Goal: Task Accomplishment & Management: Manage account settings

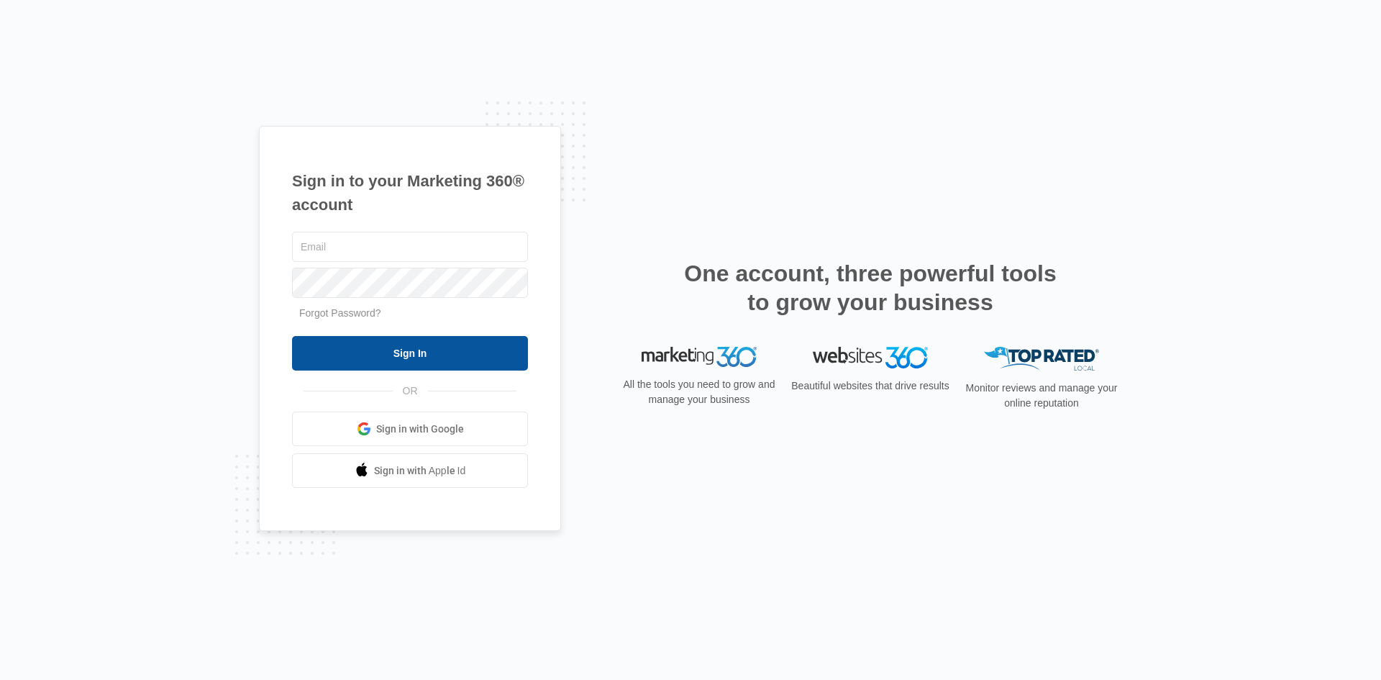
type input "Dan@warehouseservices.net"
click at [465, 360] on input "Sign In" at bounding box center [410, 353] width 236 height 35
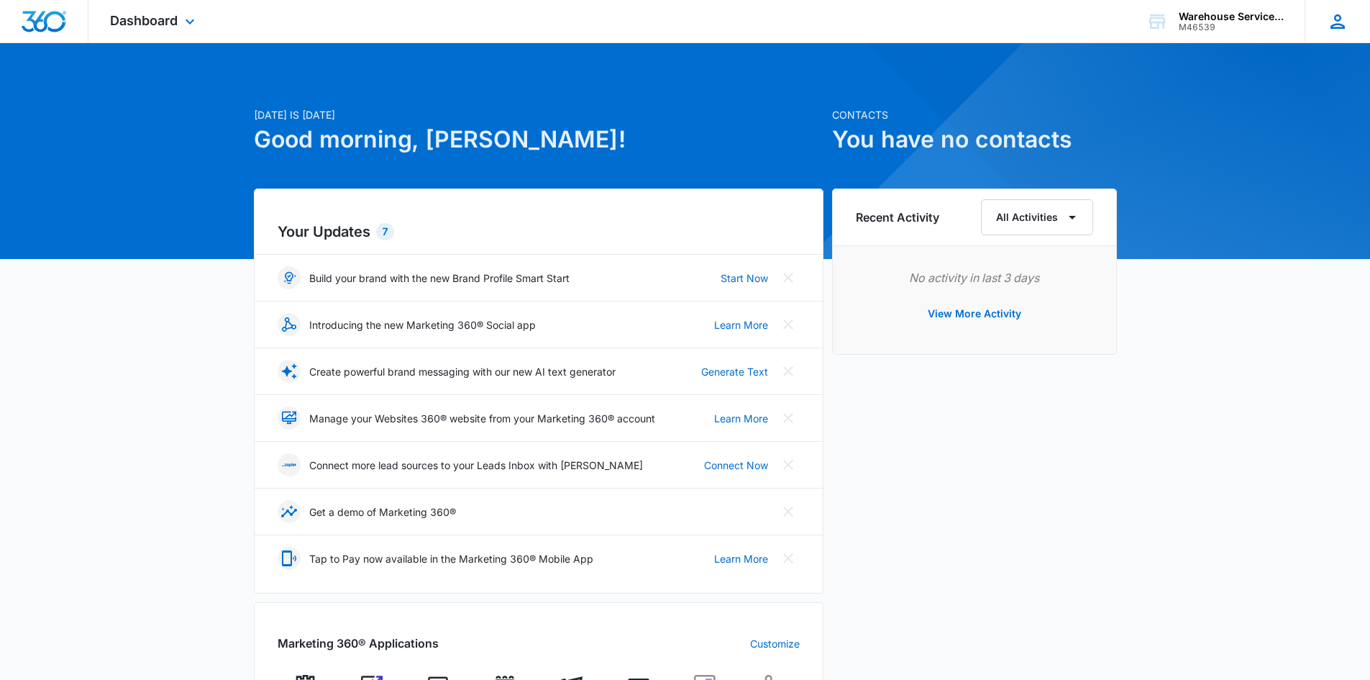
click at [1328, 27] on icon at bounding box center [1338, 22] width 22 height 22
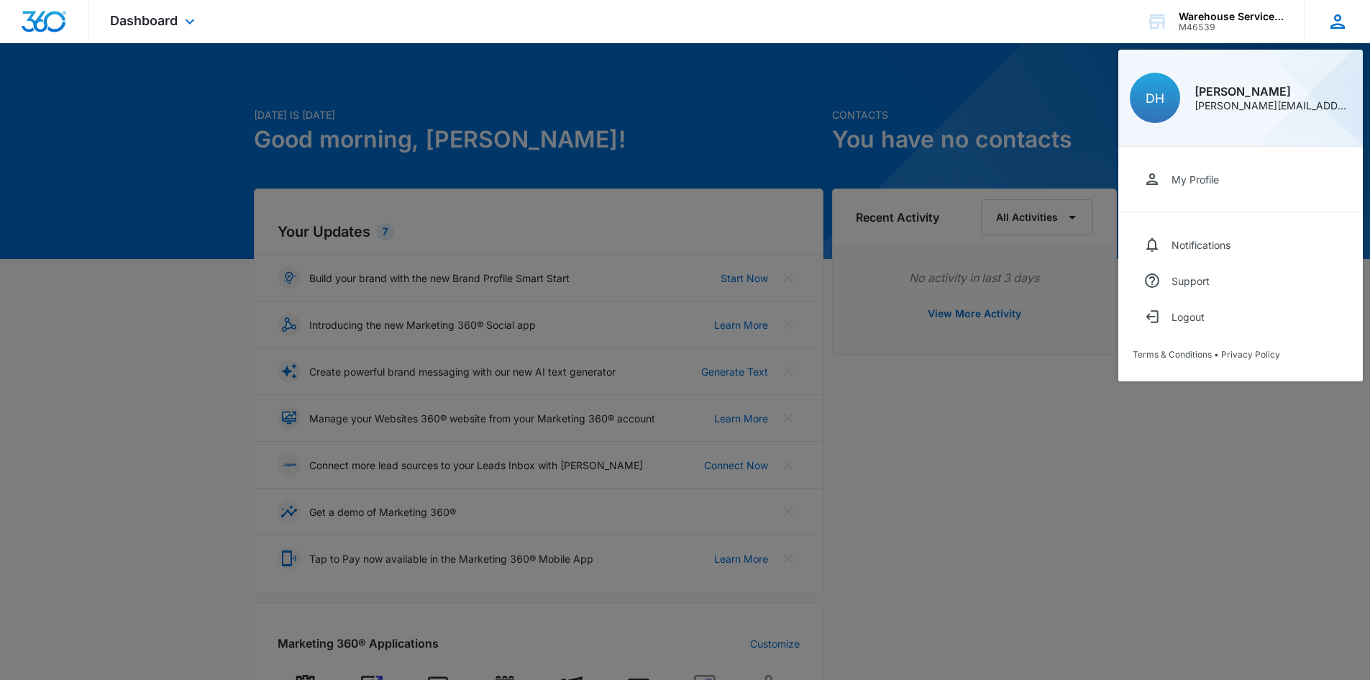
click at [1244, 104] on div "[PERSON_NAME][EMAIL_ADDRESS][DOMAIN_NAME]" at bounding box center [1273, 106] width 157 height 10
click at [1188, 244] on div "Notifications" at bounding box center [1201, 245] width 59 height 12
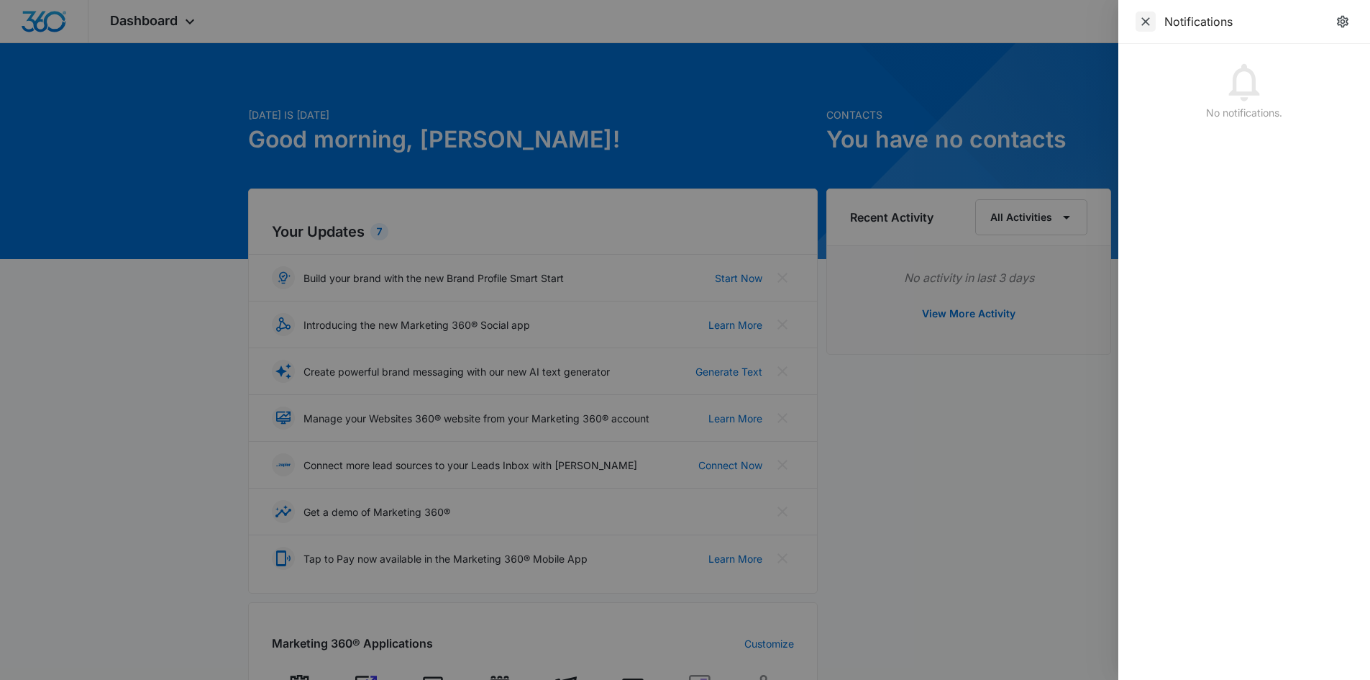
click at [1142, 25] on icon "Close" at bounding box center [1146, 21] width 14 height 14
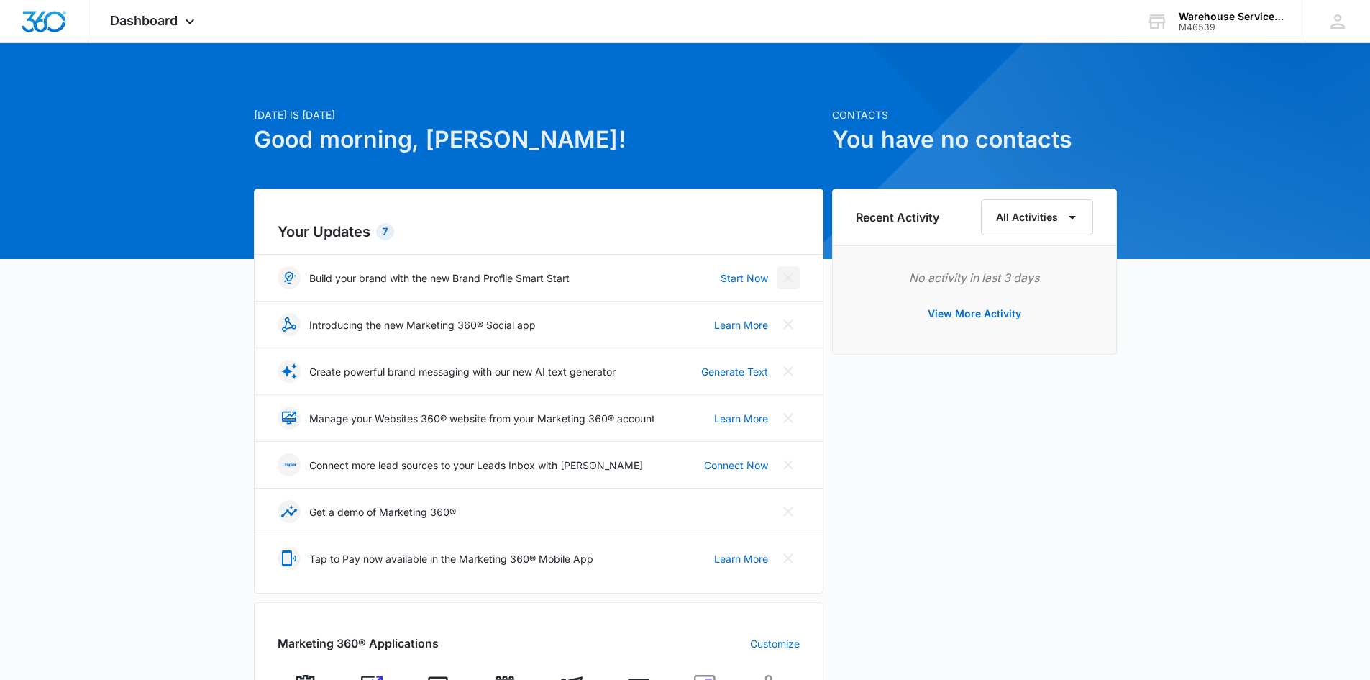
click at [791, 279] on icon "Close" at bounding box center [788, 277] width 17 height 17
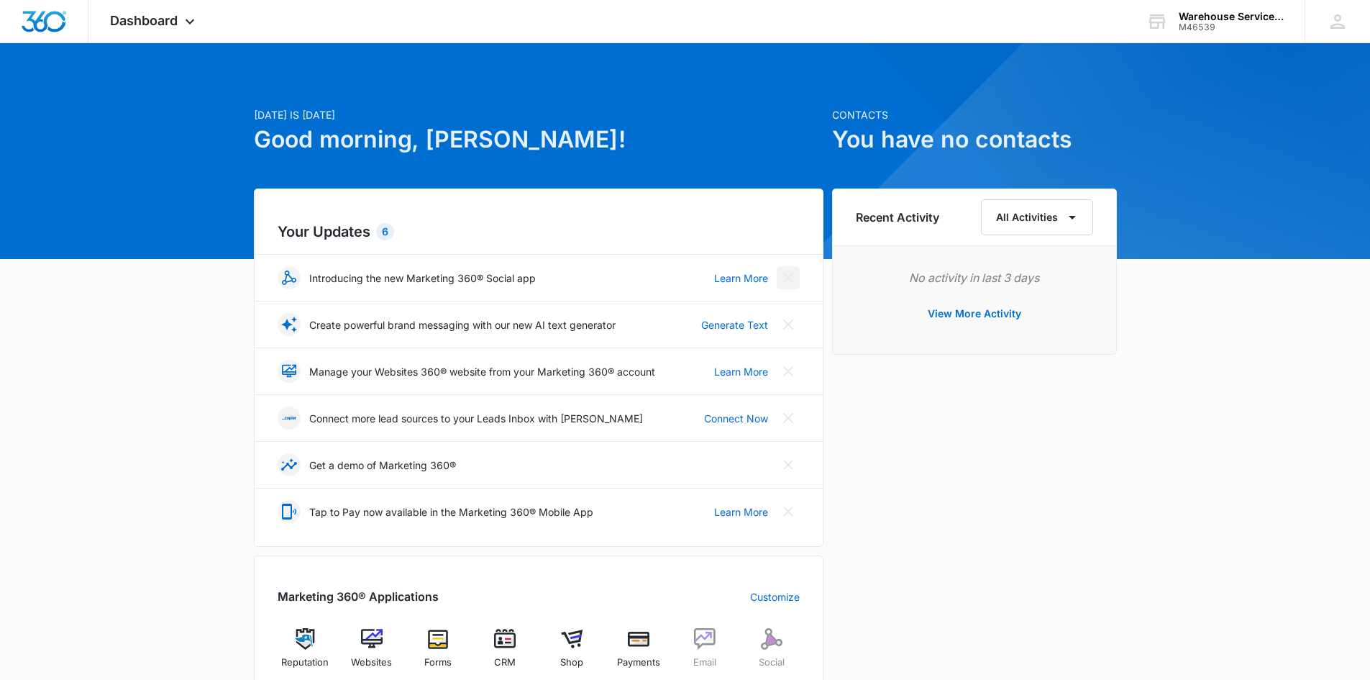
click at [791, 279] on icon "Close" at bounding box center [788, 277] width 17 height 17
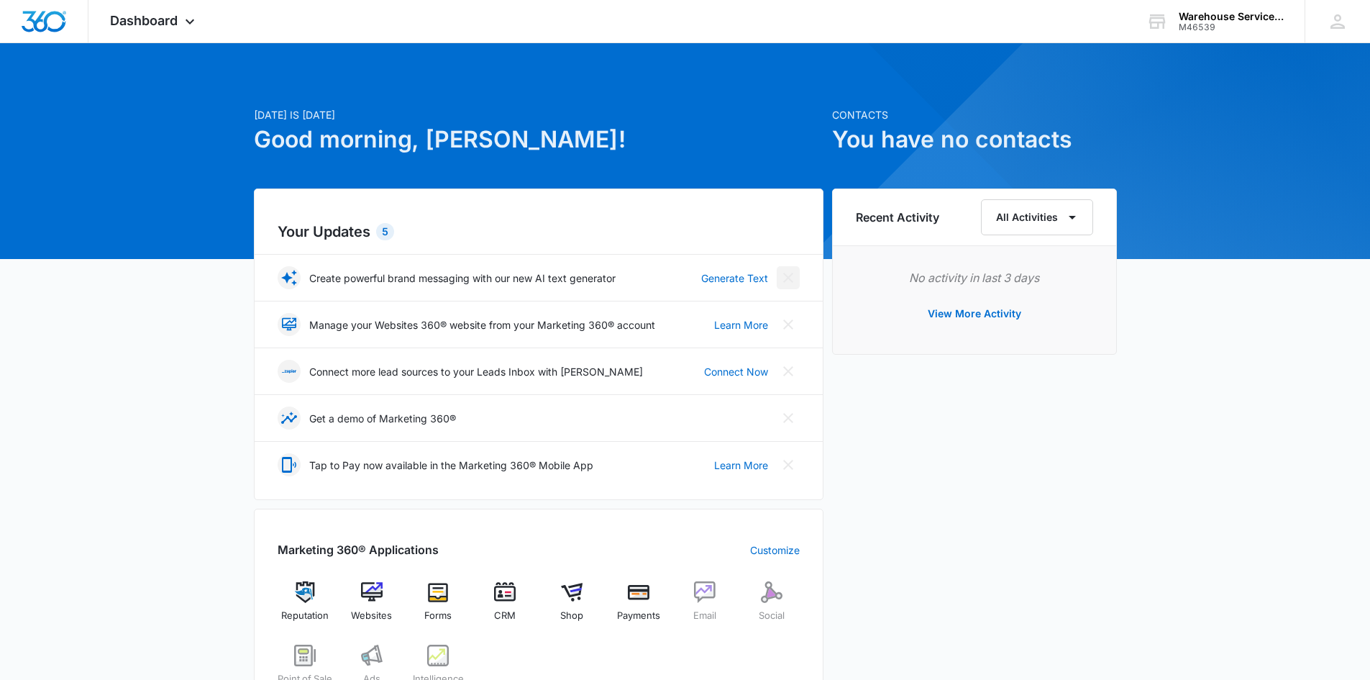
click at [791, 279] on icon "Close" at bounding box center [788, 277] width 17 height 17
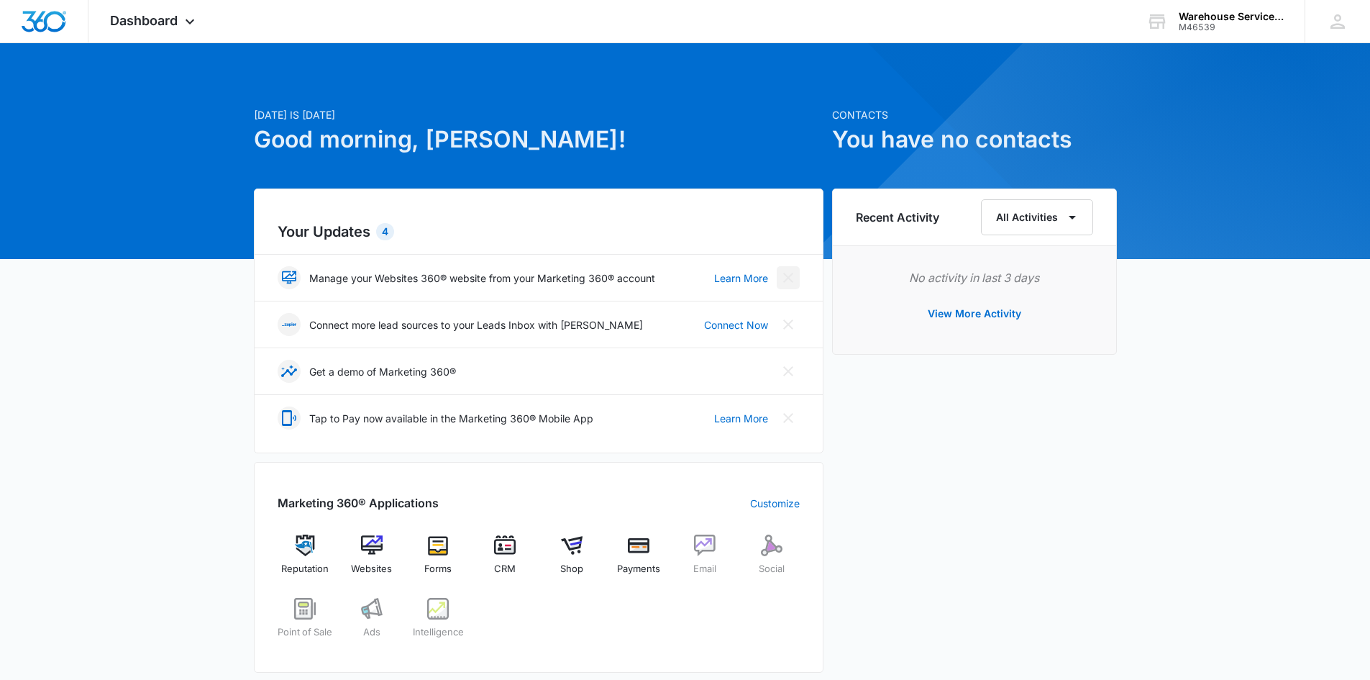
click at [791, 279] on icon "Close" at bounding box center [788, 277] width 17 height 17
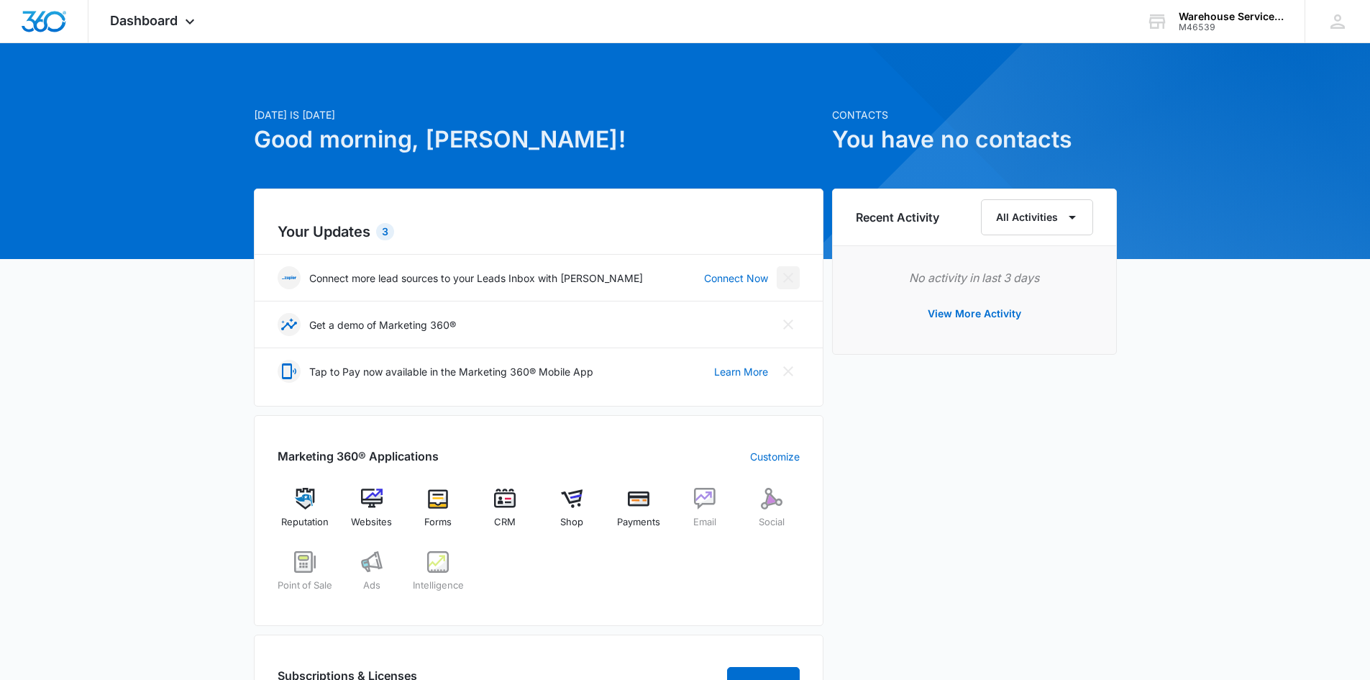
click at [791, 279] on icon "Close" at bounding box center [788, 277] width 17 height 17
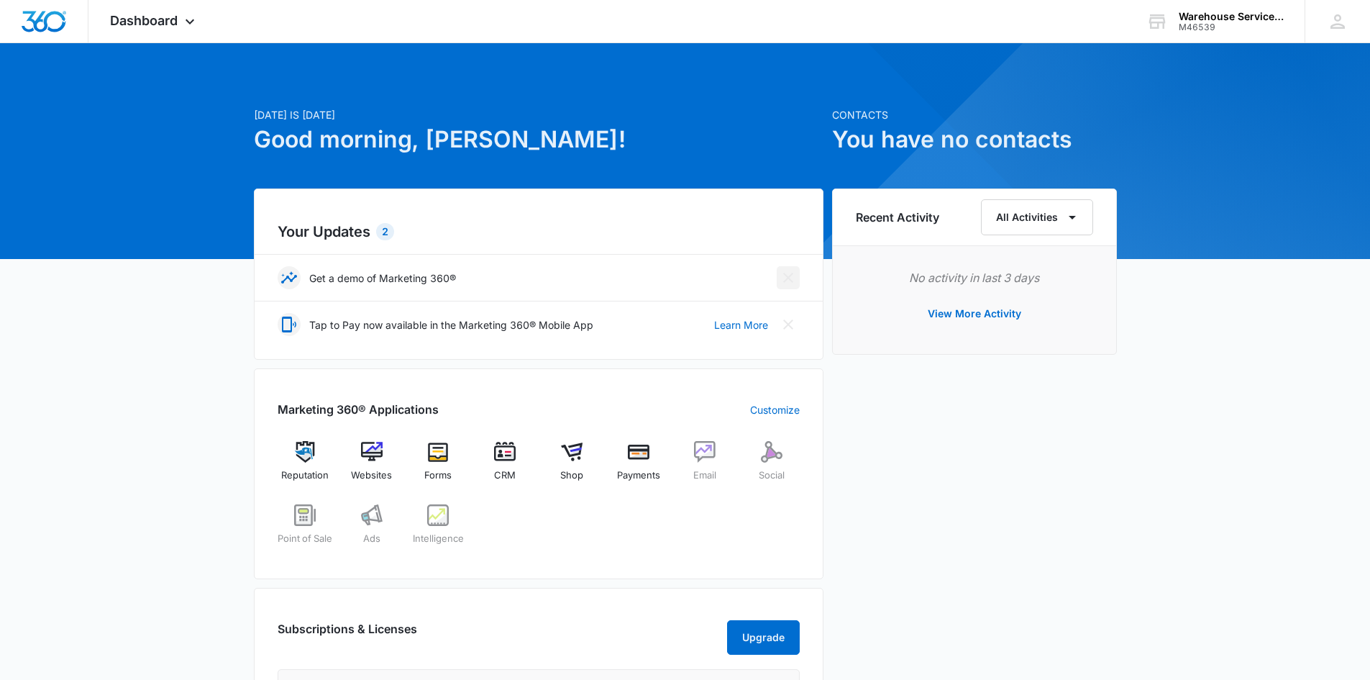
click at [791, 279] on icon "Close" at bounding box center [788, 277] width 17 height 17
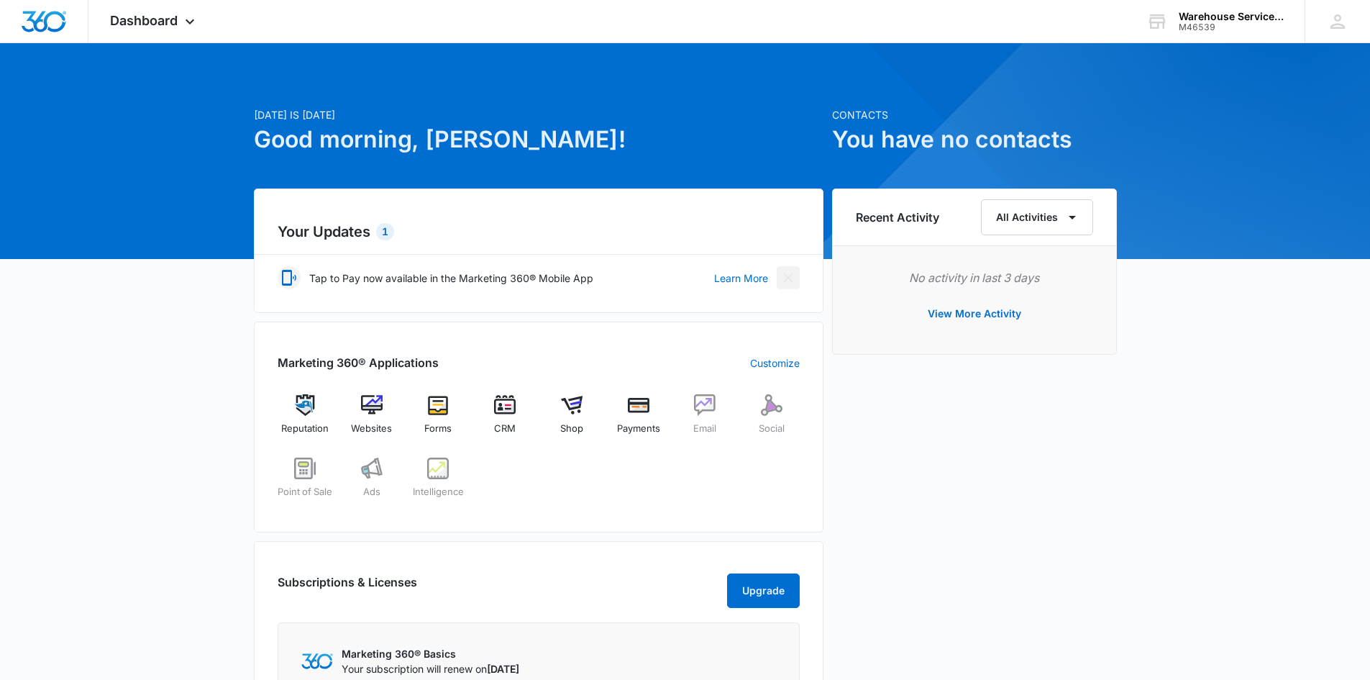
click at [791, 279] on icon "Close" at bounding box center [788, 277] width 17 height 17
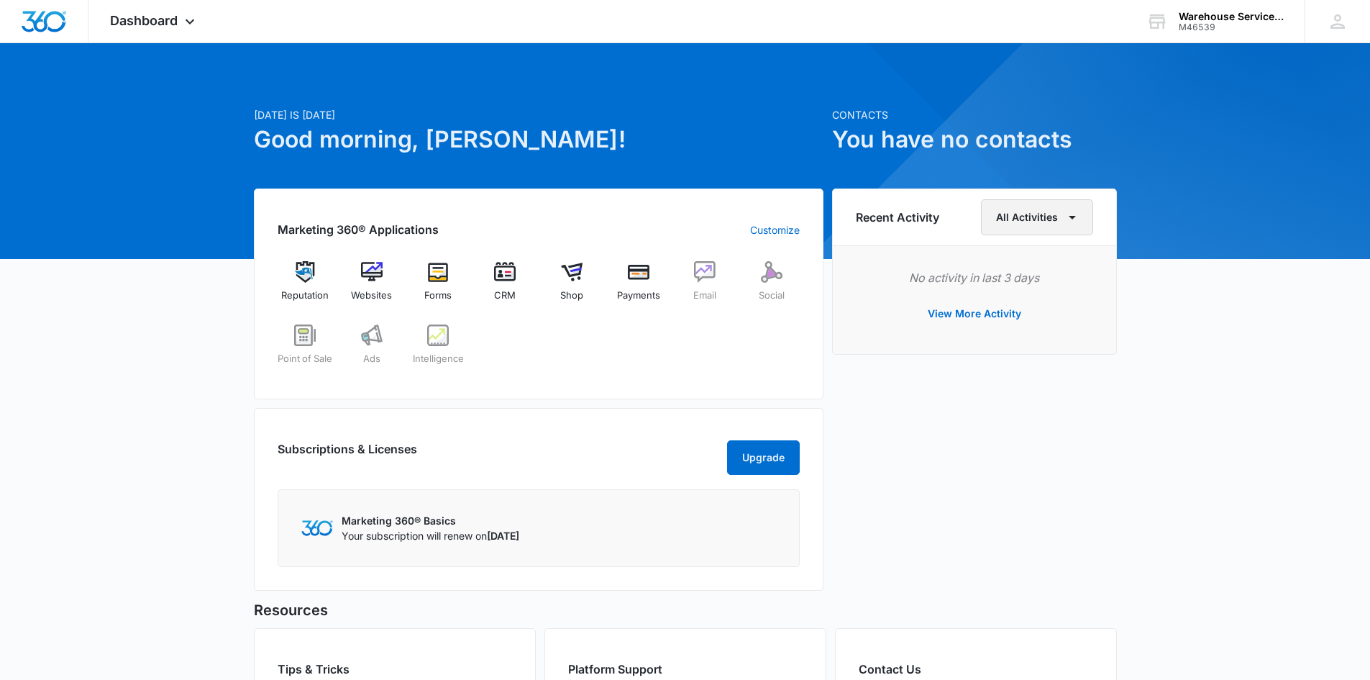
click at [1044, 222] on button "All Activities" at bounding box center [1037, 217] width 112 height 36
click at [1038, 263] on div "All Activities" at bounding box center [1029, 264] width 58 height 10
click at [1000, 315] on button "View More Activity" at bounding box center [975, 313] width 122 height 35
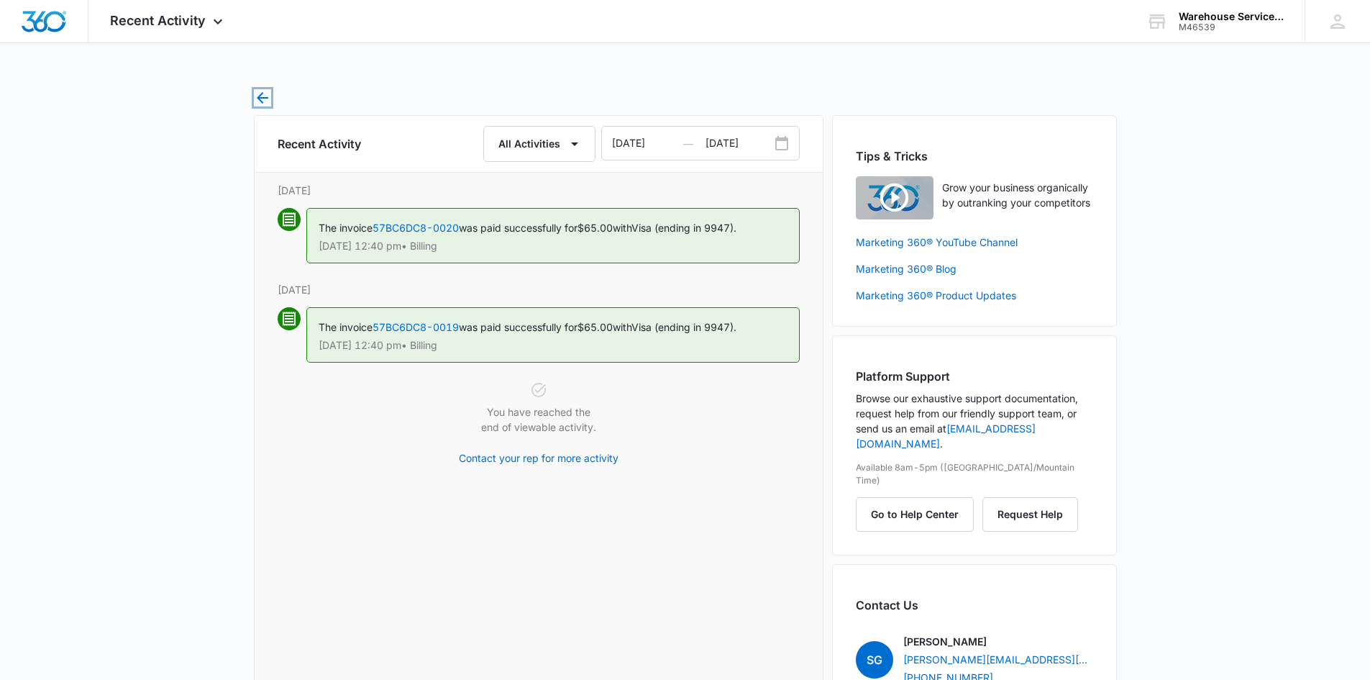
click at [265, 97] on icon "button" at bounding box center [263, 98] width 12 height 12
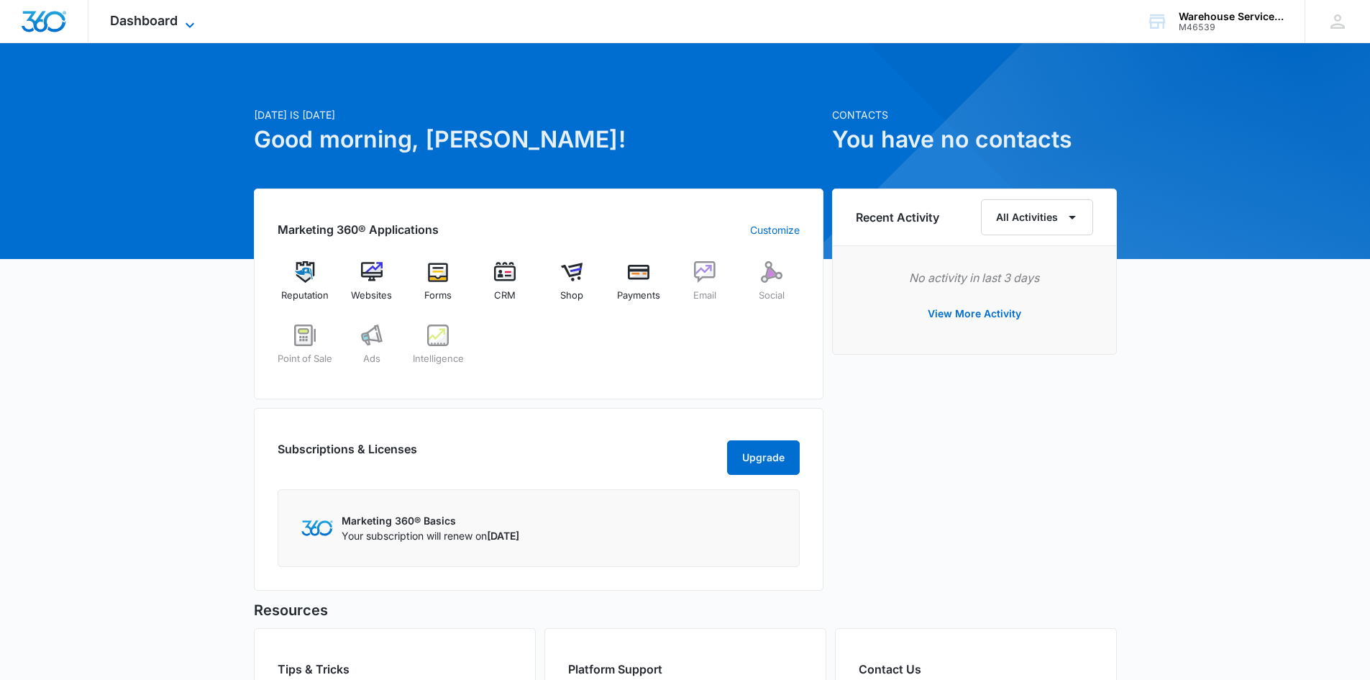
click at [188, 24] on icon at bounding box center [190, 24] width 9 height 5
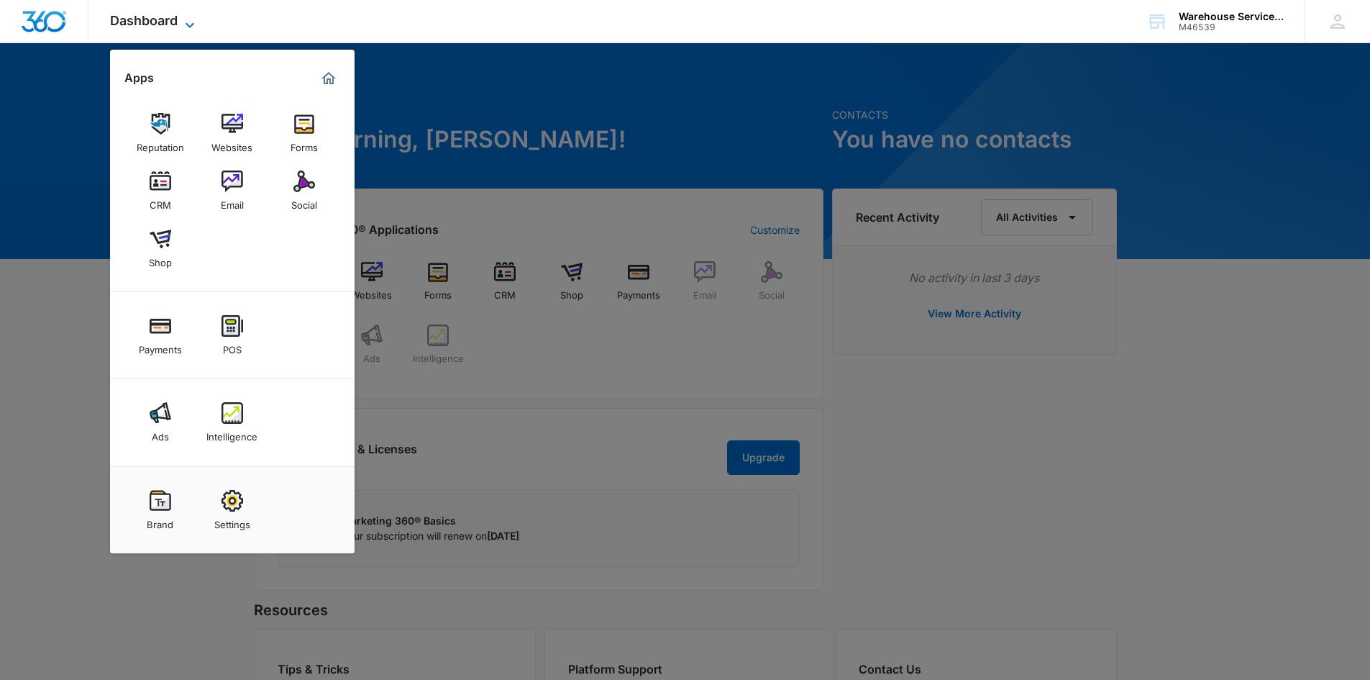
click at [188, 24] on icon at bounding box center [190, 24] width 9 height 5
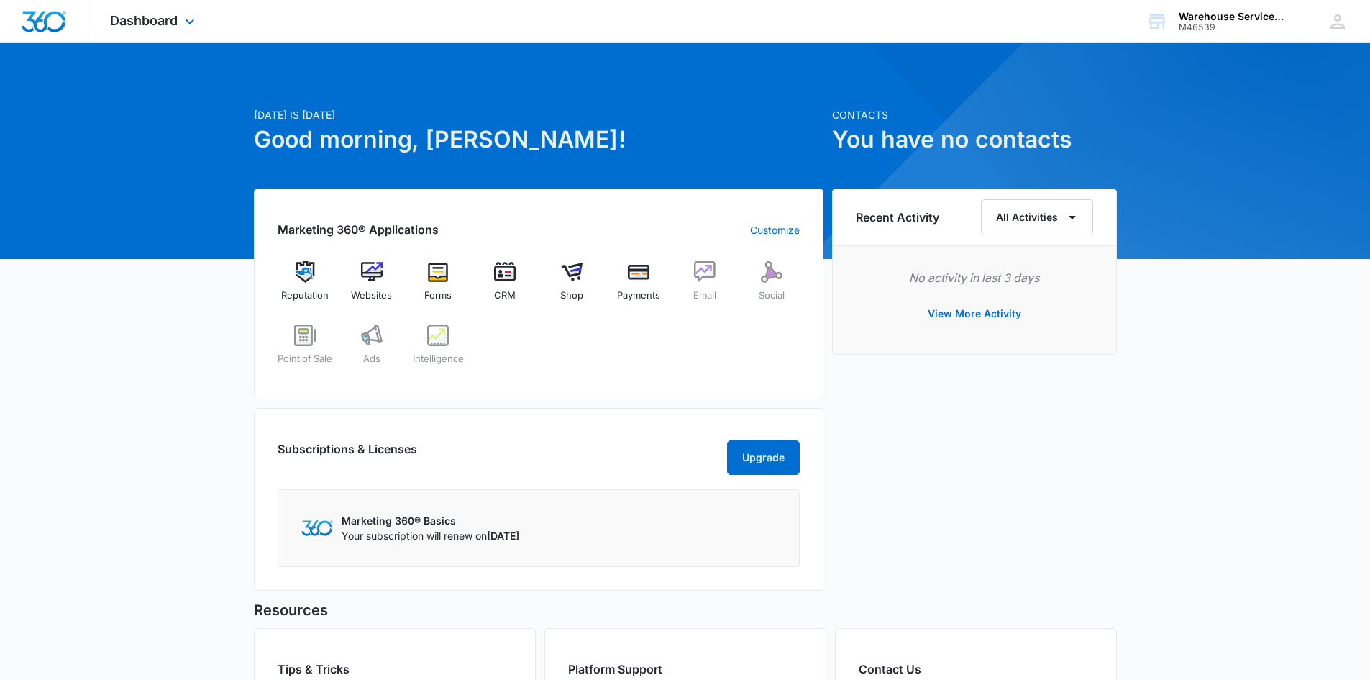
click at [60, 24] on img "Dashboard" at bounding box center [44, 22] width 46 height 22
click at [1328, 26] on icon at bounding box center [1338, 22] width 22 height 22
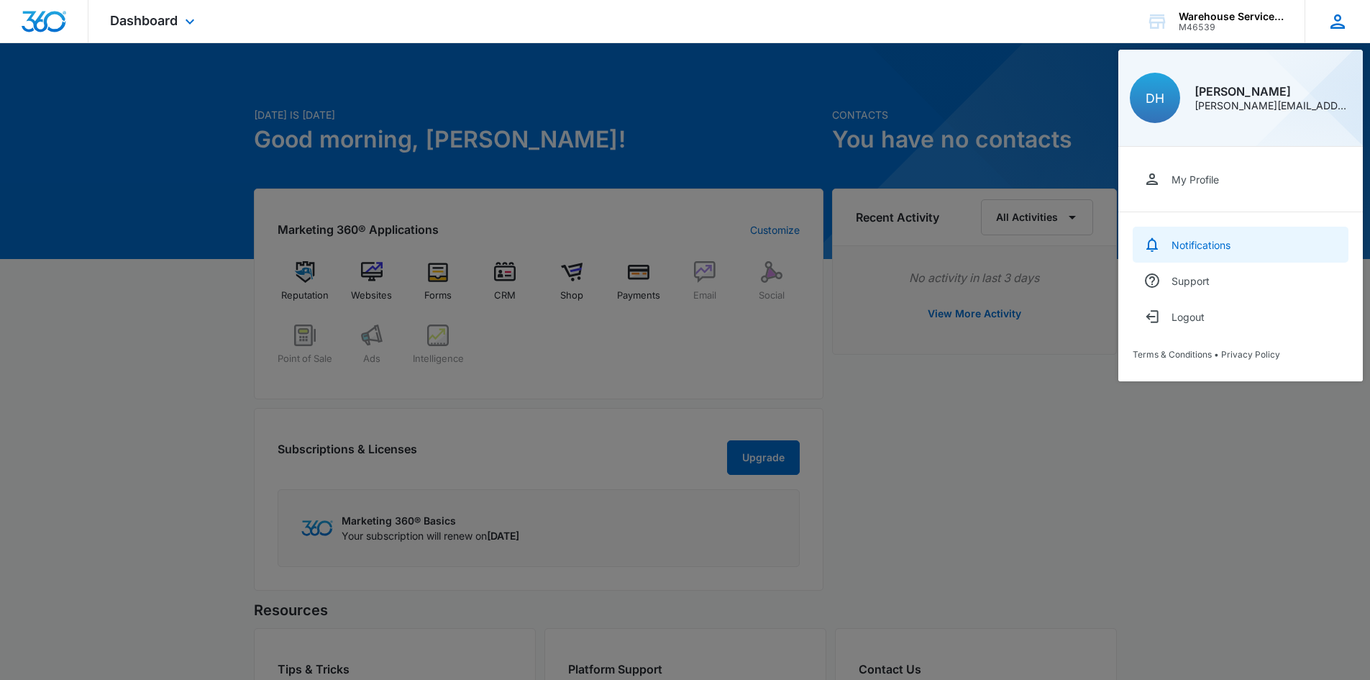
click at [1192, 236] on link "Notifications" at bounding box center [1241, 245] width 216 height 36
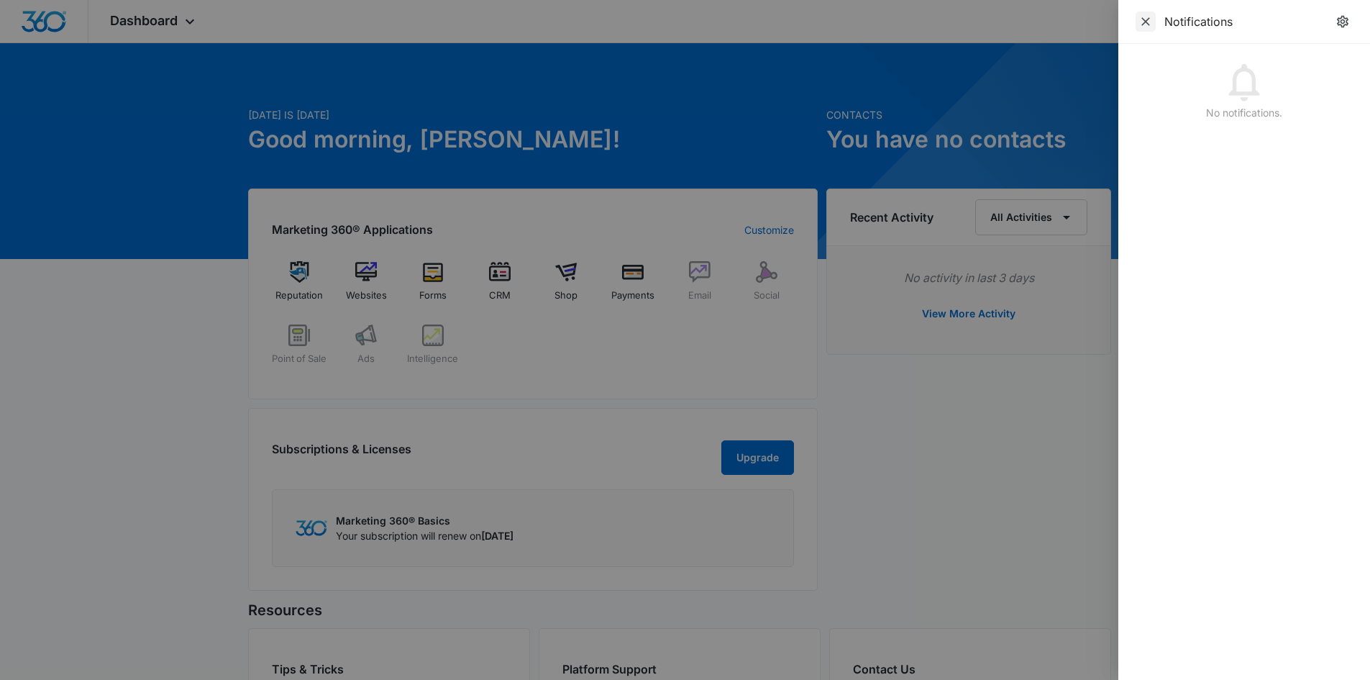
click at [1140, 19] on icon "Close" at bounding box center [1146, 21] width 14 height 14
